Goal: Information Seeking & Learning: Learn about a topic

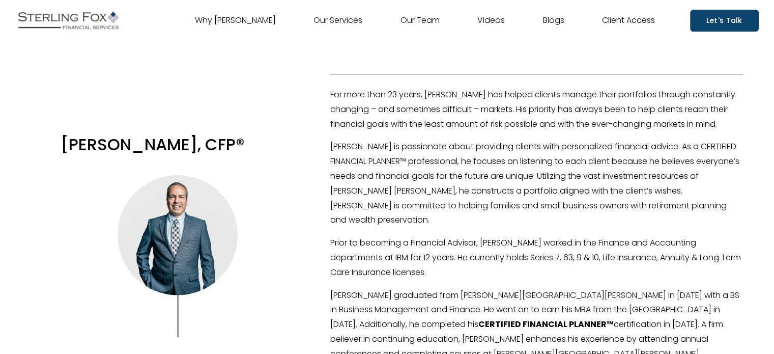
click at [414, 18] on link "Our Team" at bounding box center [420, 20] width 39 height 16
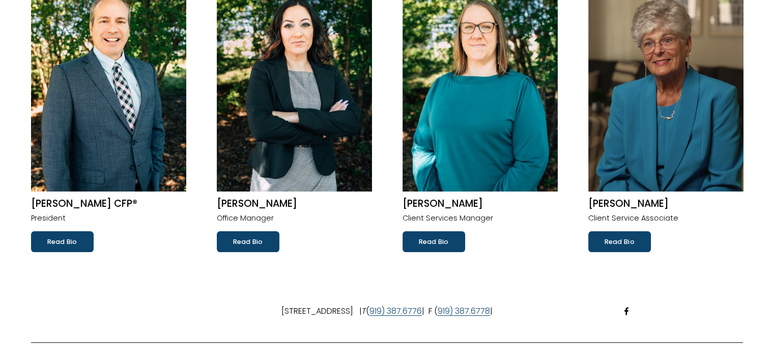
scroll to position [153, 0]
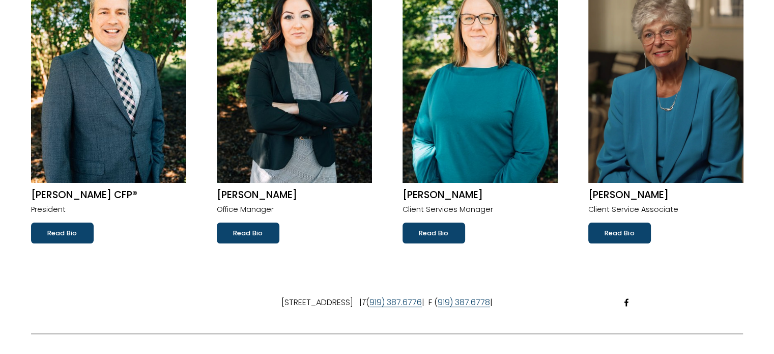
click at [434, 232] on link "Read Bio" at bounding box center [434, 232] width 63 height 20
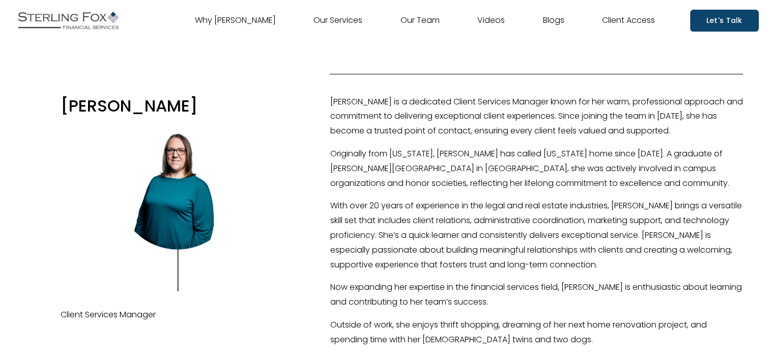
click at [335, 18] on link "Our Services" at bounding box center [338, 20] width 49 height 16
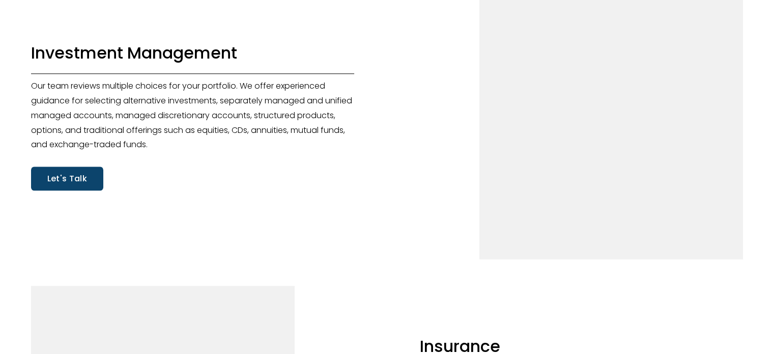
scroll to position [1018, 0]
